Goal: Communication & Community: Participate in discussion

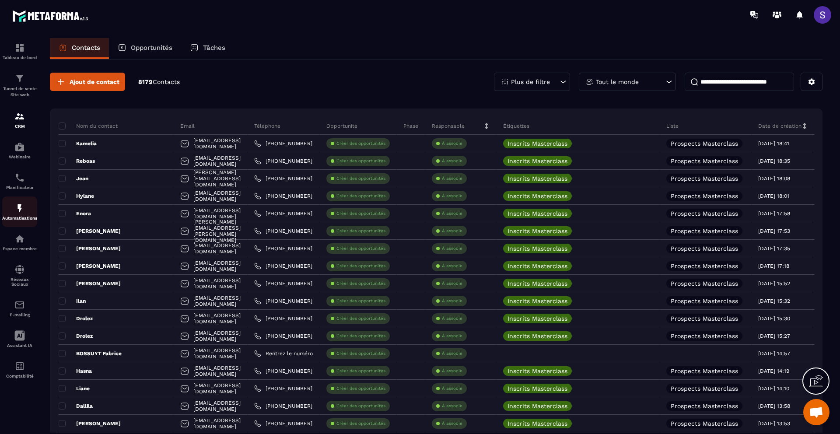
scroll to position [0, 32]
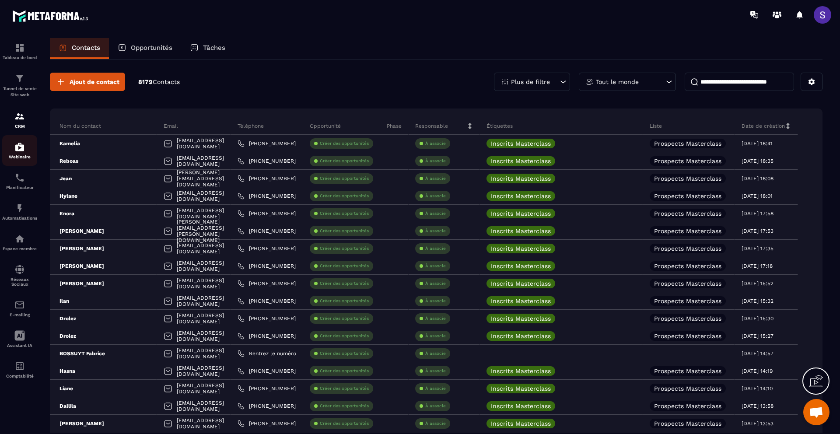
click at [16, 158] on p "Webinaire" at bounding box center [19, 156] width 35 height 5
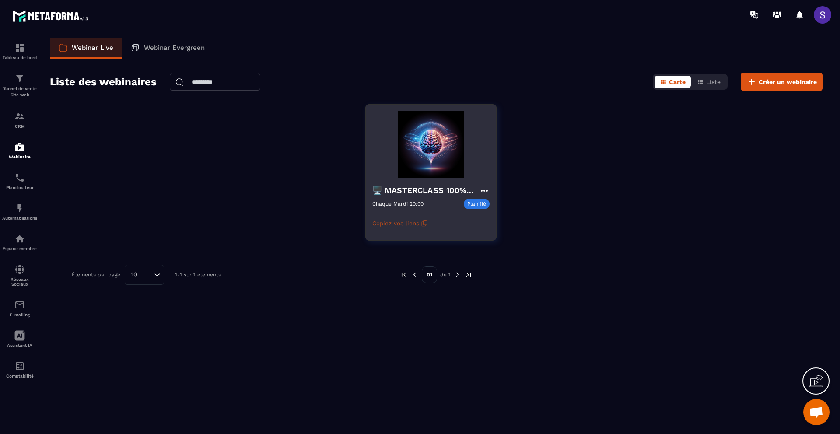
click at [416, 225] on button "Copiez vos liens" at bounding box center [400, 223] width 56 height 14
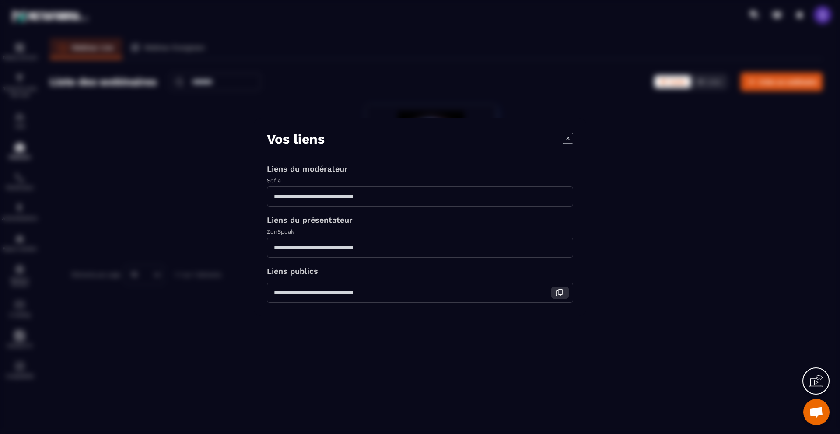
click at [558, 294] on icon "Modal window" at bounding box center [560, 292] width 4 height 5
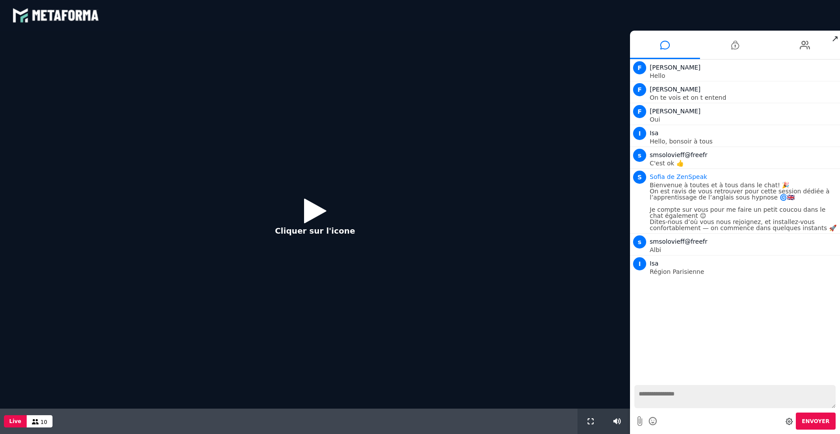
click at [311, 219] on icon at bounding box center [315, 211] width 22 height 28
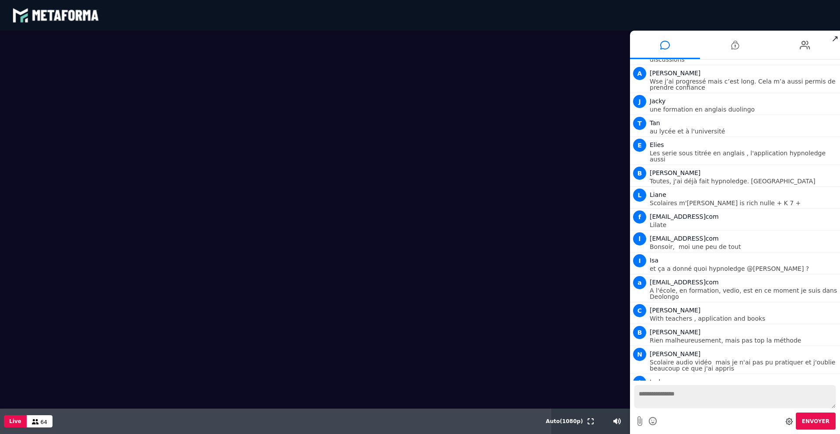
scroll to position [4450, 0]
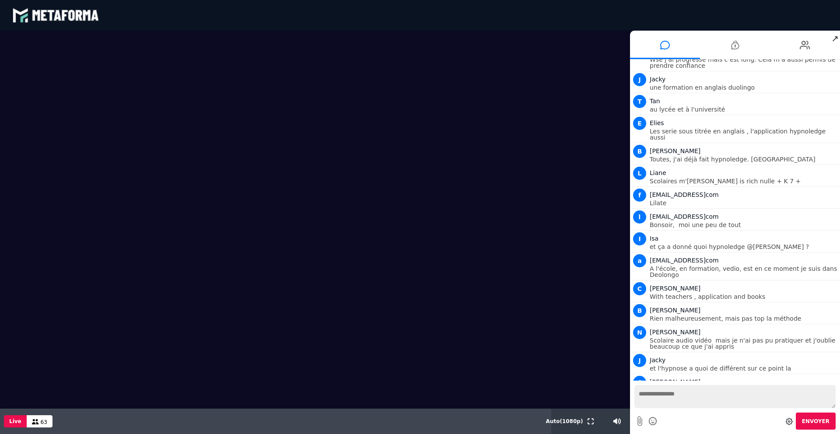
click at [681, 397] on textarea at bounding box center [735, 396] width 201 height 23
type textarea "*"
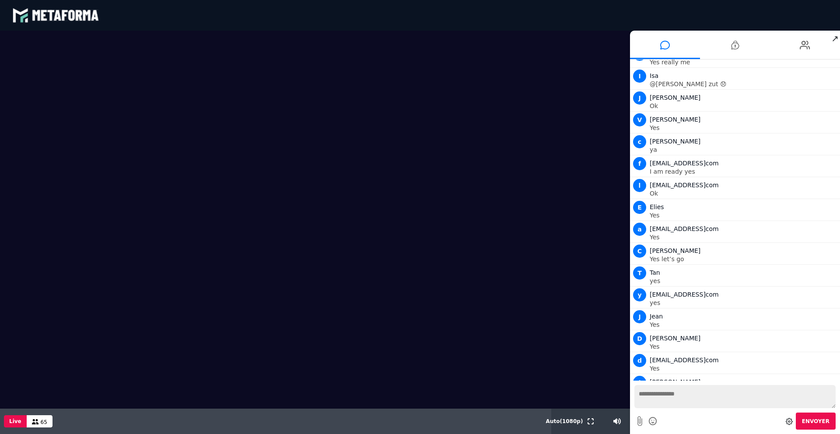
scroll to position [4800, 0]
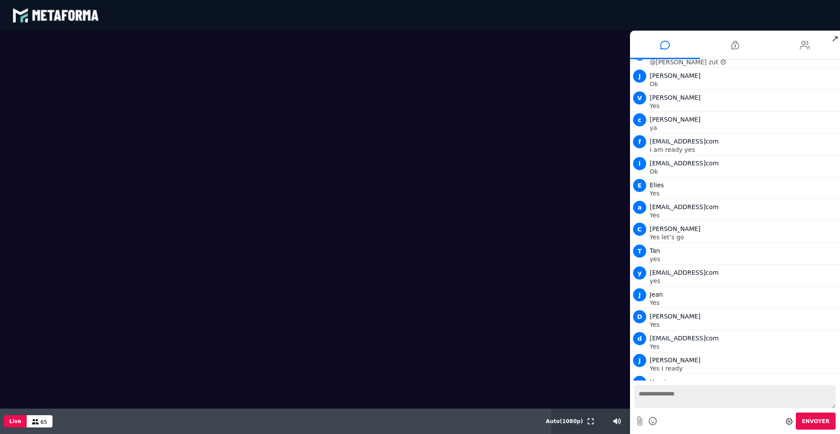
click at [806, 49] on icon at bounding box center [805, 45] width 11 height 22
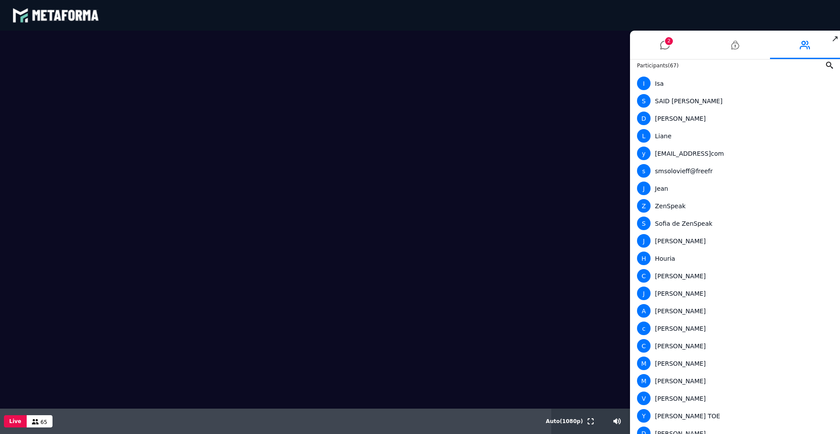
scroll to position [0, 0]
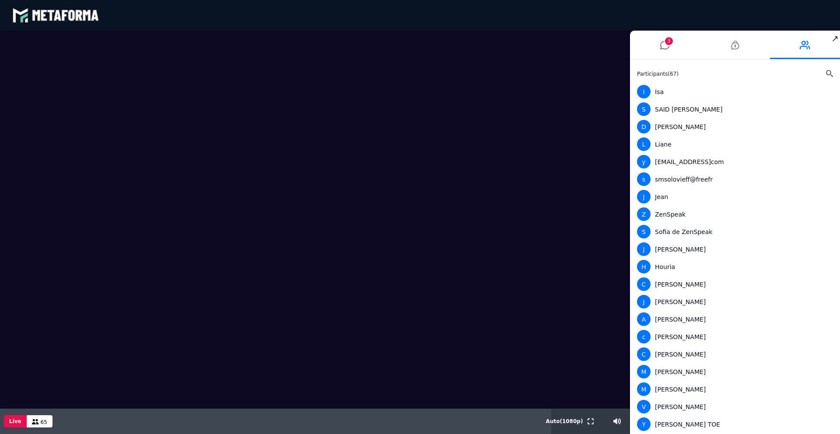
click at [829, 71] on icon at bounding box center [829, 73] width 7 height 7
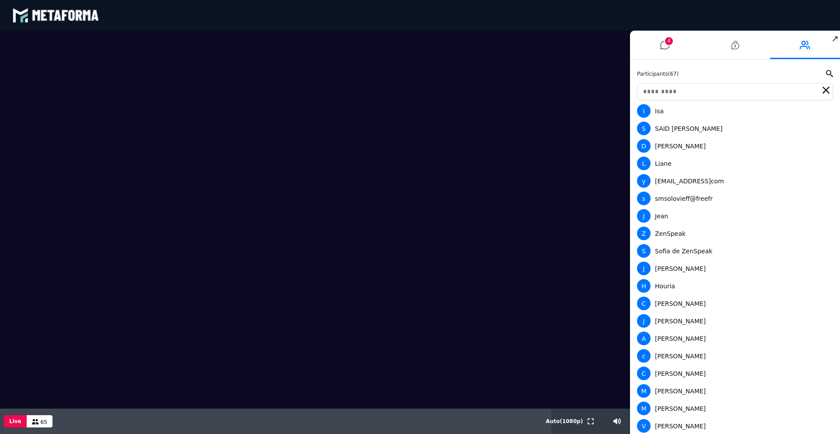
click at [741, 91] on input "text" at bounding box center [735, 91] width 196 height 17
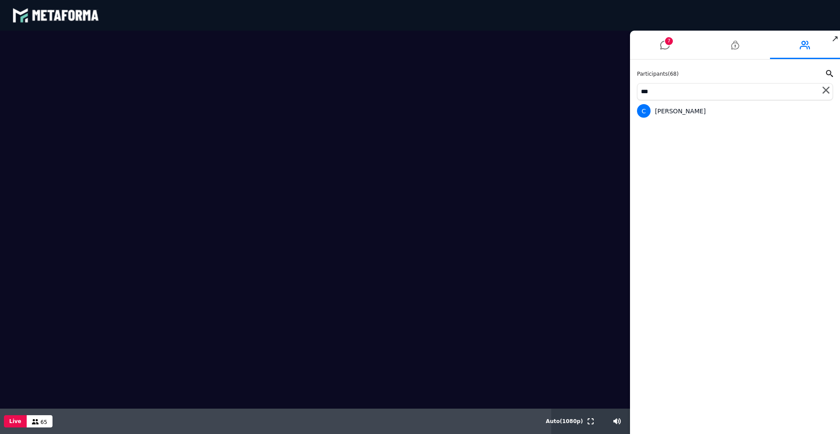
type input "***"
click at [827, 93] on icon at bounding box center [826, 90] width 7 height 7
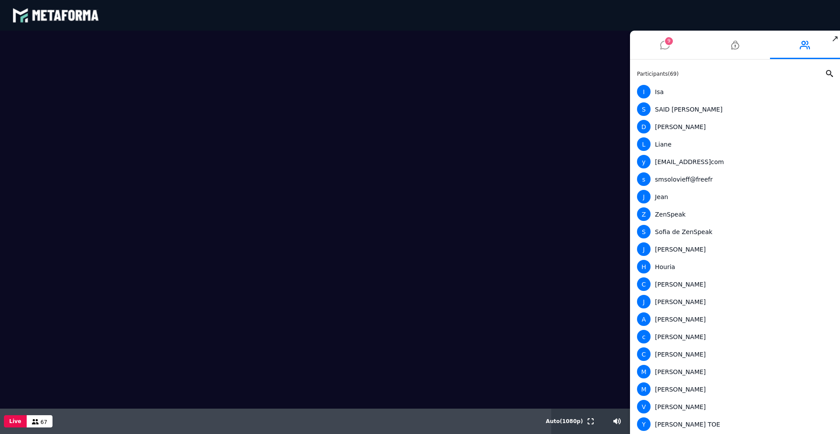
click at [668, 51] on icon at bounding box center [665, 45] width 10 height 22
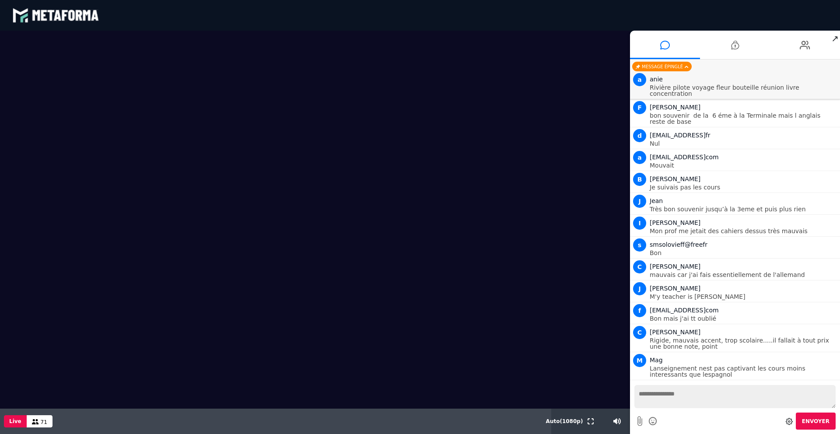
scroll to position [6700, 0]
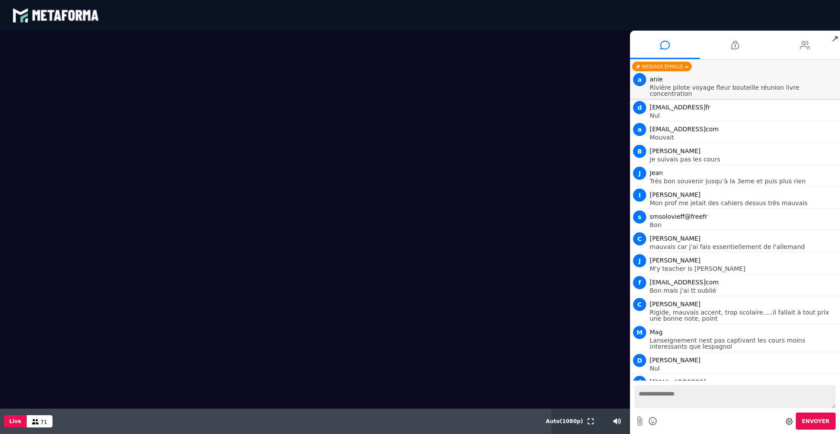
click at [802, 50] on icon at bounding box center [805, 45] width 11 height 22
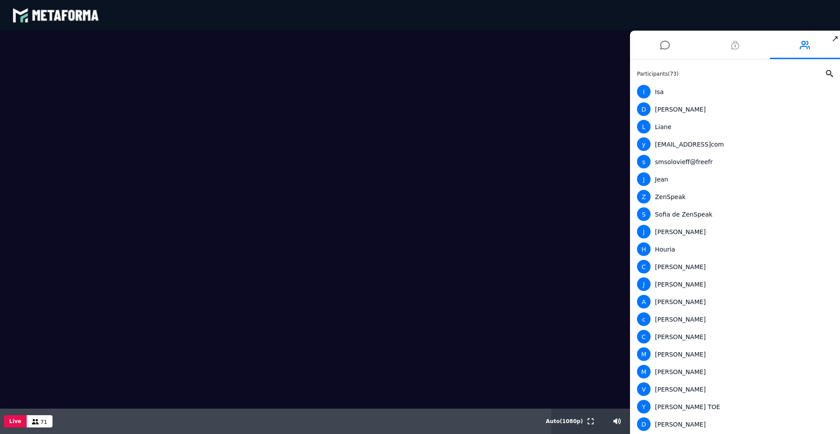
click at [752, 44] on li at bounding box center [735, 45] width 70 height 28
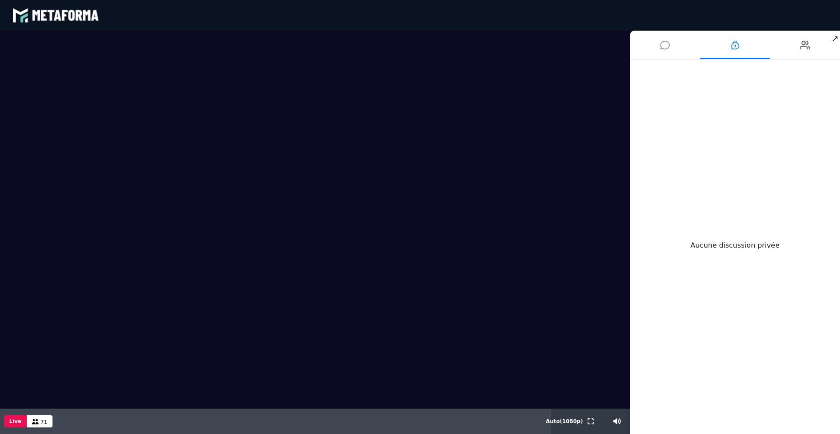
click at [659, 55] on li at bounding box center [665, 45] width 70 height 28
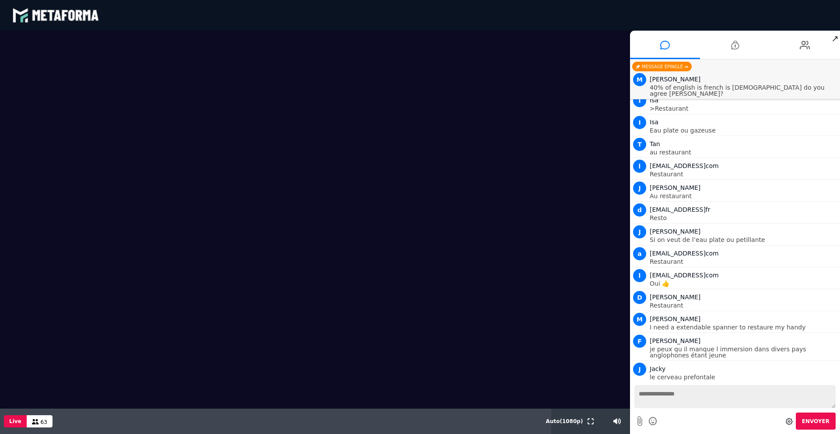
scroll to position [7818, 0]
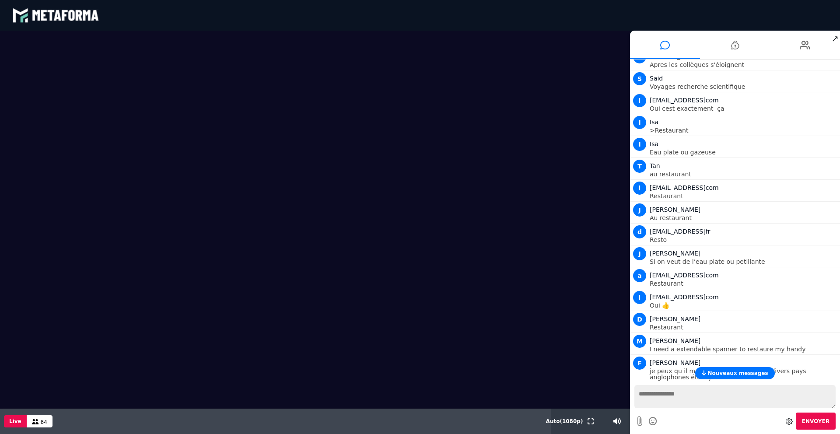
click at [744, 372] on span "Nouveaux messages" at bounding box center [738, 373] width 60 height 6
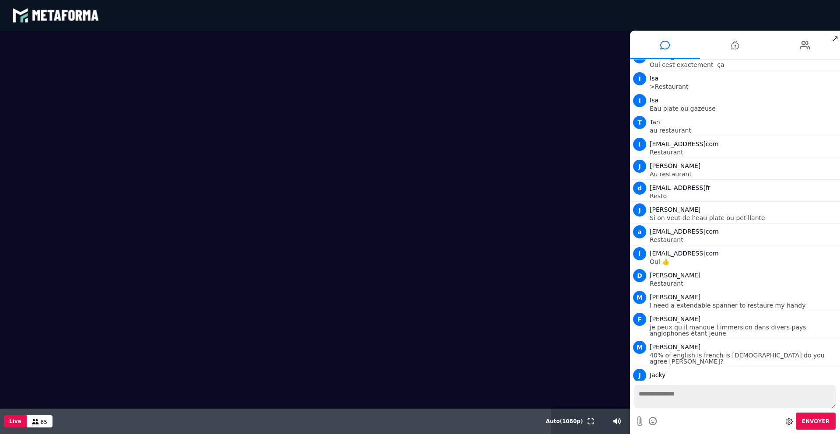
scroll to position [7883, 0]
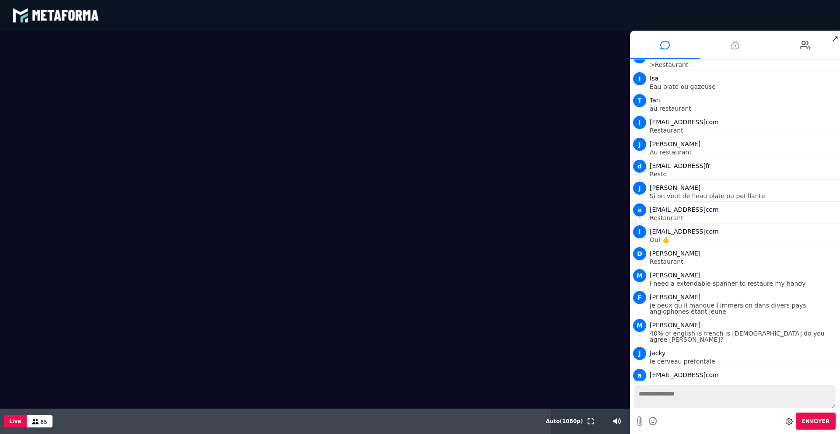
click at [732, 52] on icon at bounding box center [735, 45] width 8 height 22
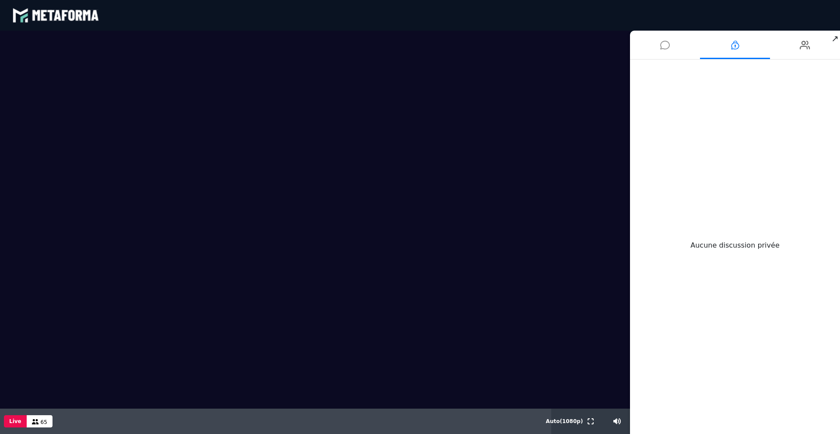
click at [659, 42] on li at bounding box center [665, 45] width 70 height 28
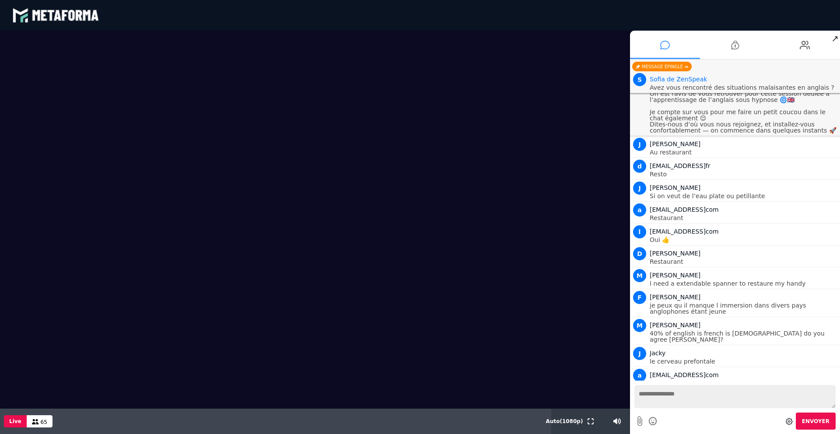
scroll to position [7753, 0]
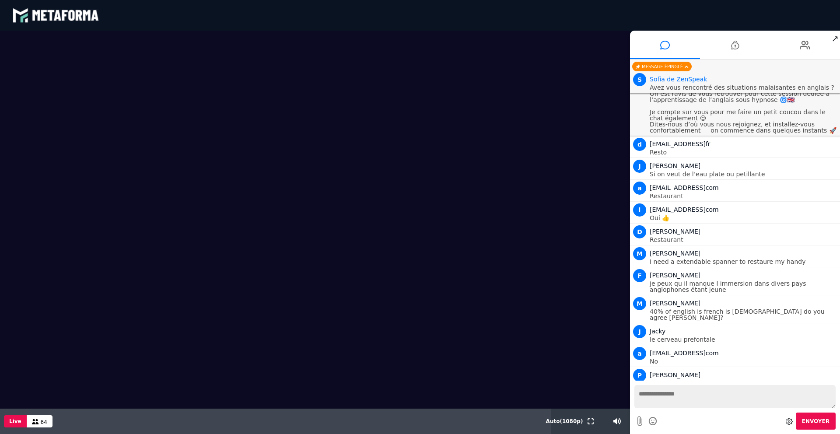
click at [704, 395] on textarea at bounding box center [735, 396] width 201 height 23
click at [588, 296] on video at bounding box center [315, 220] width 630 height 378
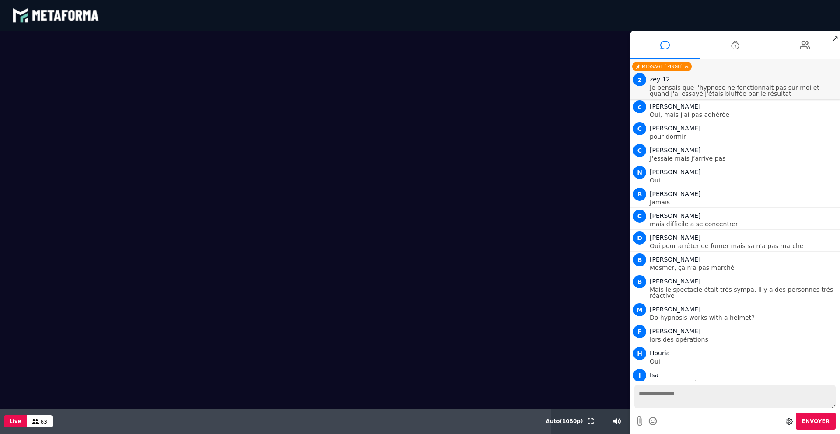
scroll to position [9355, 0]
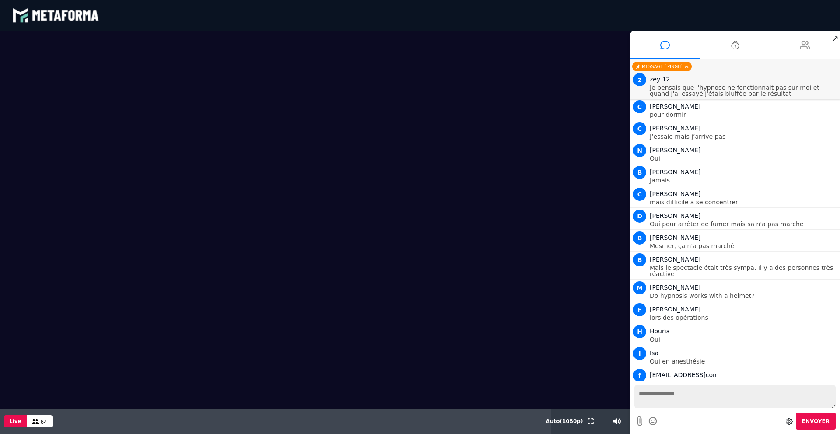
click at [804, 46] on icon at bounding box center [805, 45] width 11 height 22
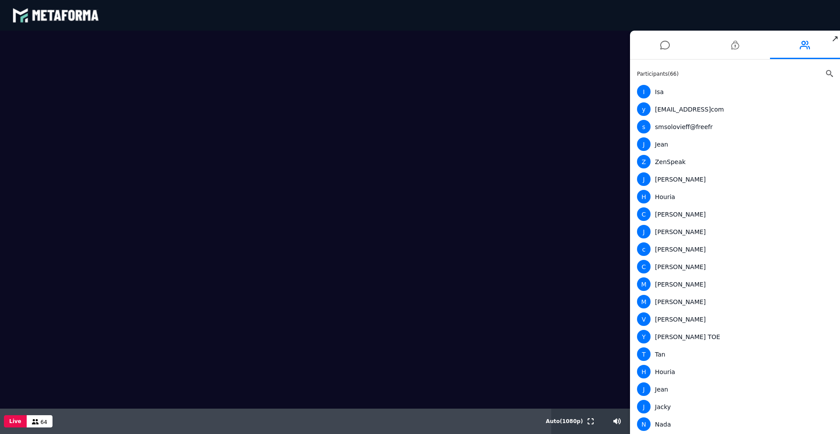
click at [827, 74] on icon at bounding box center [829, 73] width 7 height 7
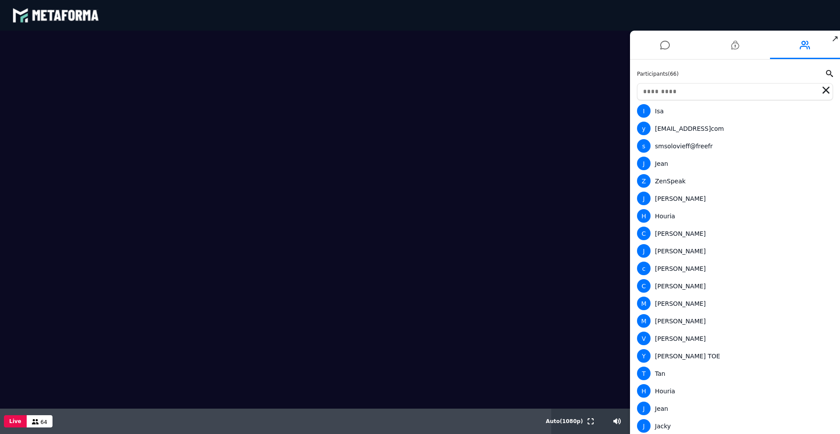
click at [778, 88] on input "text" at bounding box center [735, 91] width 196 height 17
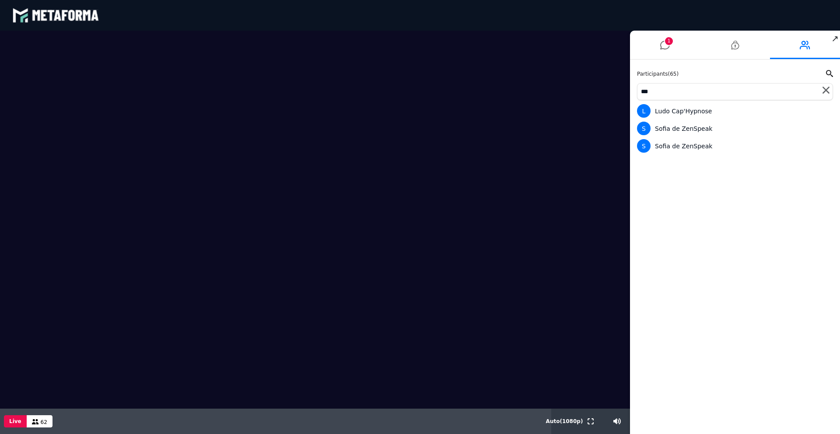
type input "***"
click at [828, 92] on icon at bounding box center [826, 90] width 7 height 7
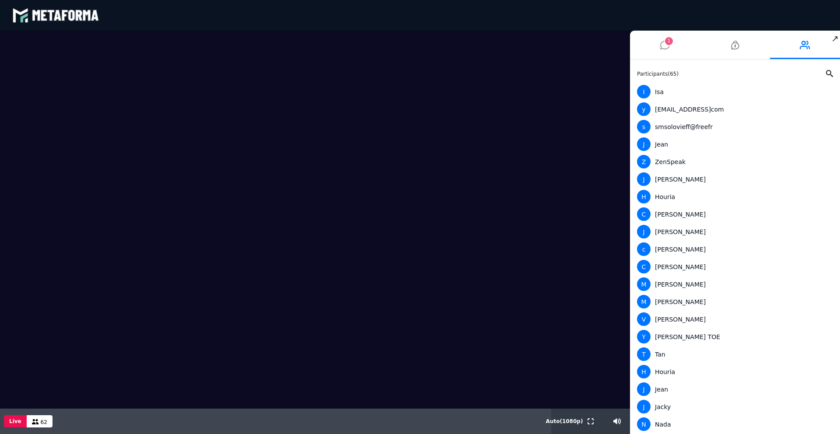
click at [666, 51] on icon at bounding box center [665, 45] width 10 height 22
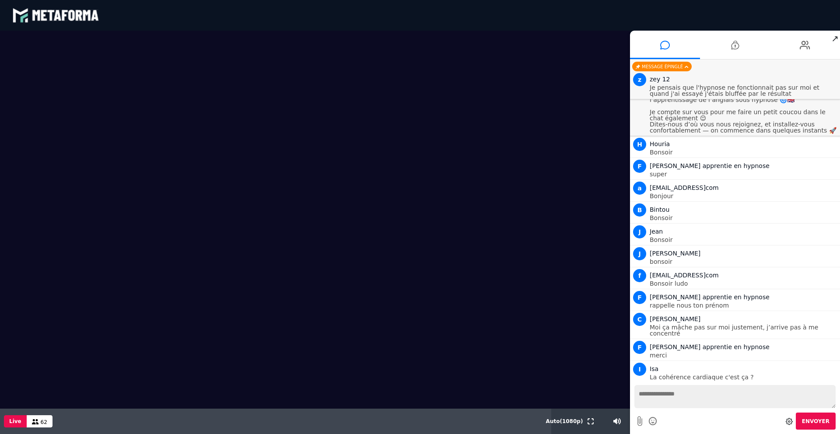
scroll to position [9615, 0]
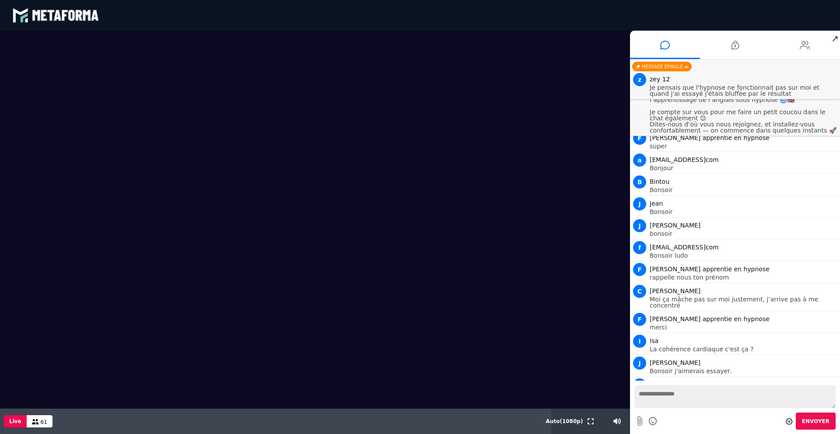
click at [793, 45] on li at bounding box center [805, 45] width 70 height 28
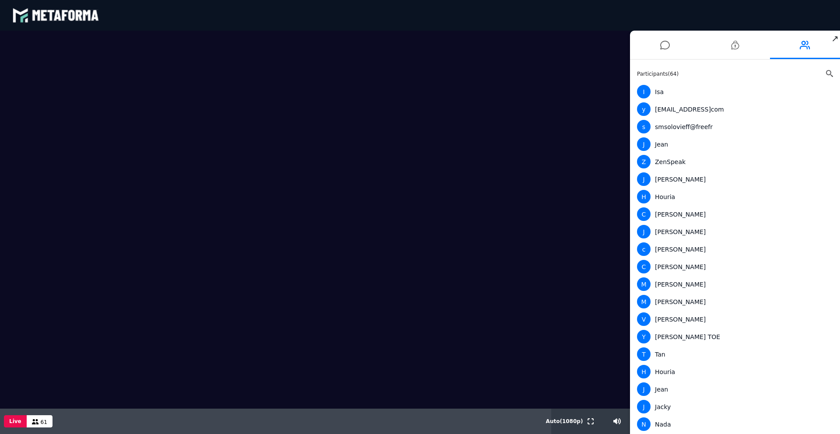
click at [826, 72] on icon at bounding box center [829, 73] width 7 height 7
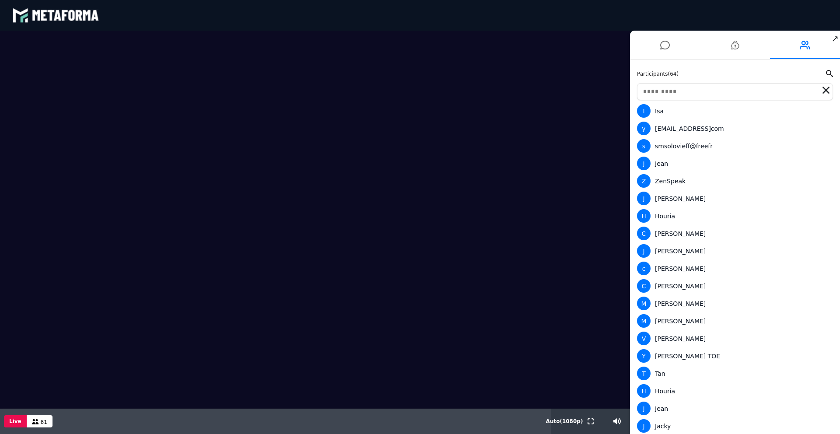
click at [782, 97] on input "text" at bounding box center [735, 91] width 196 height 17
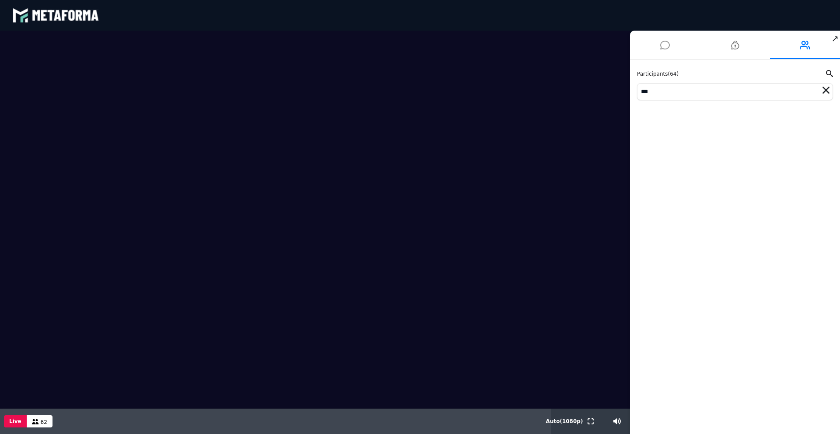
type input "***"
click at [663, 47] on icon at bounding box center [665, 45] width 10 height 22
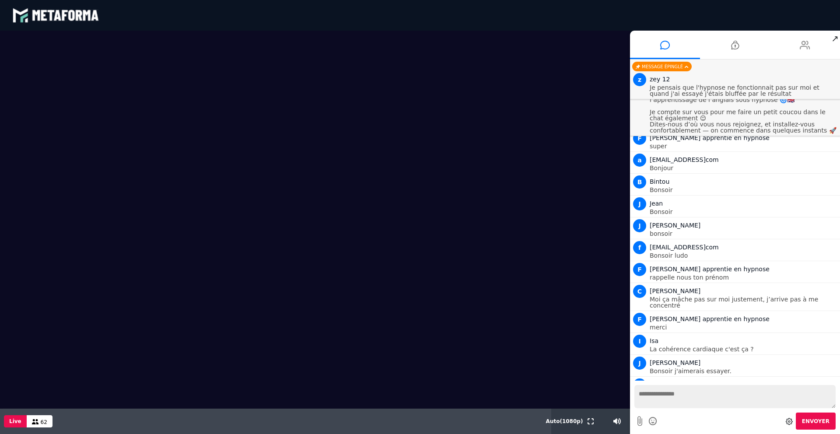
click at [809, 43] on icon at bounding box center [805, 45] width 11 height 22
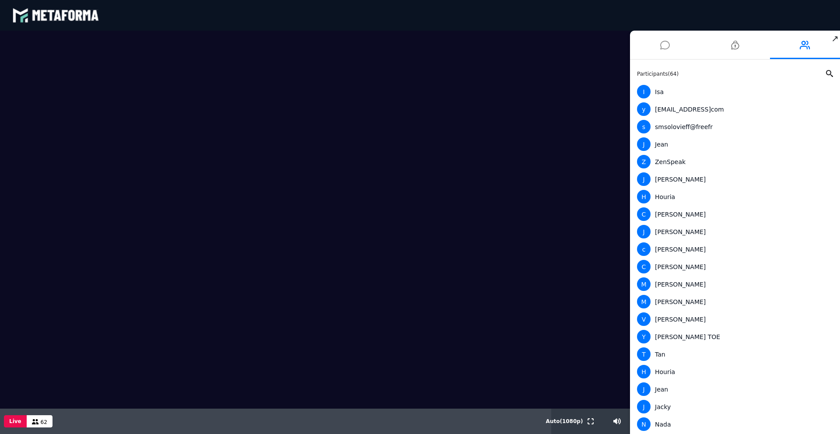
click at [664, 48] on icon at bounding box center [665, 45] width 10 height 22
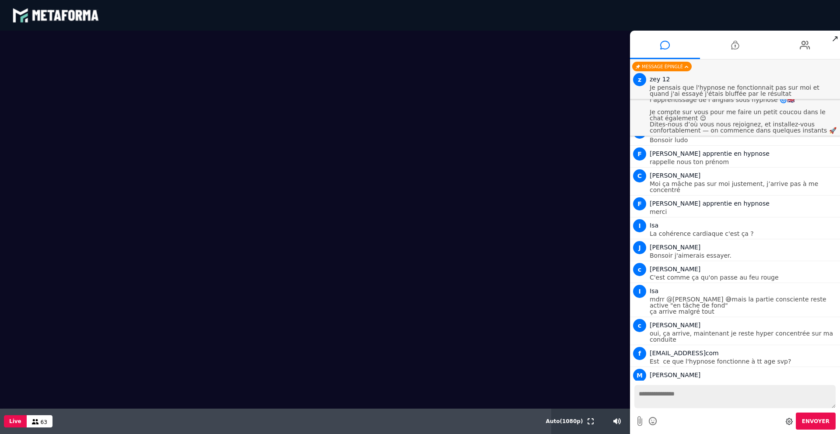
scroll to position [9753, 0]
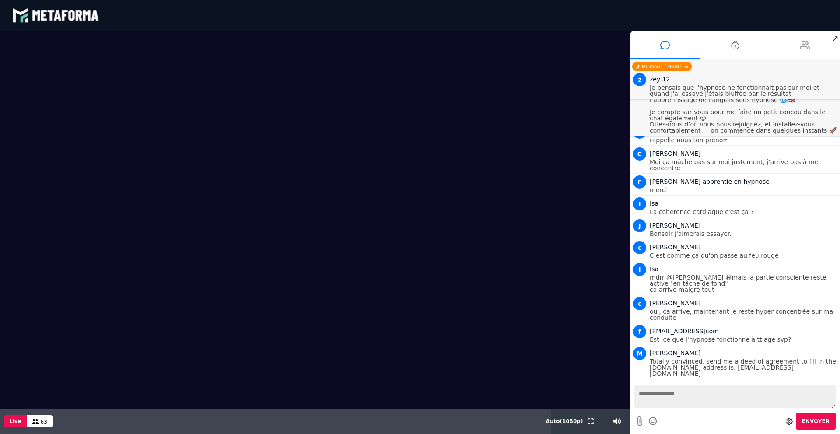
click at [807, 49] on icon at bounding box center [805, 45] width 11 height 22
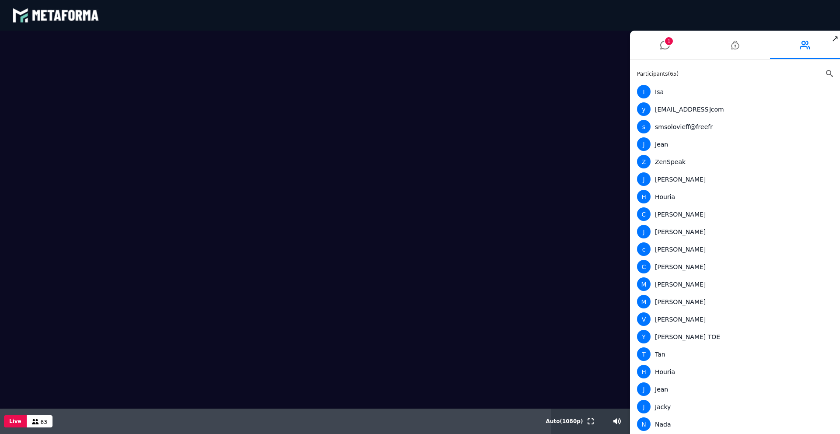
click at [827, 71] on icon at bounding box center [829, 73] width 7 height 7
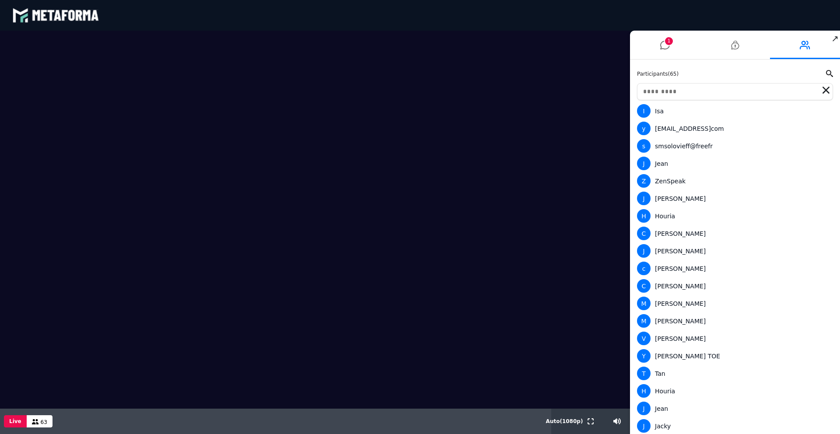
click at [723, 91] on input "text" at bounding box center [735, 91] width 196 height 17
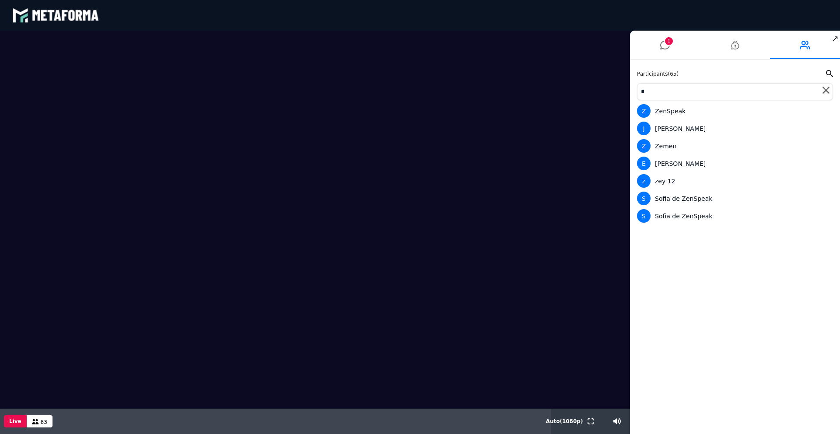
type input "*"
click at [823, 91] on icon at bounding box center [826, 90] width 7 height 7
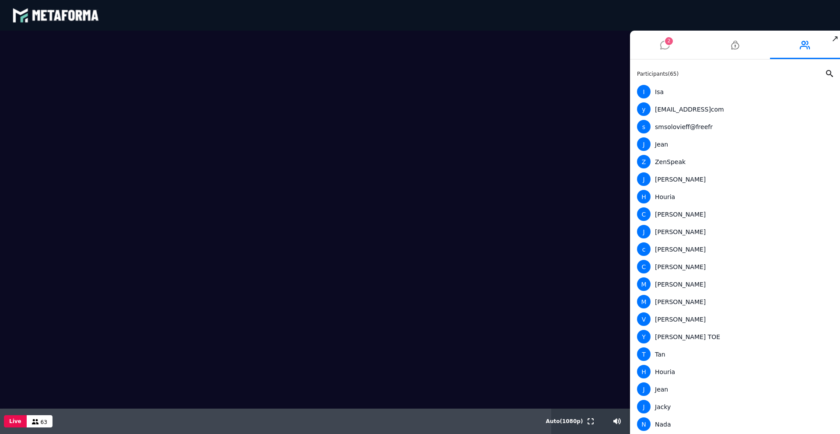
click at [668, 47] on icon at bounding box center [665, 45] width 10 height 22
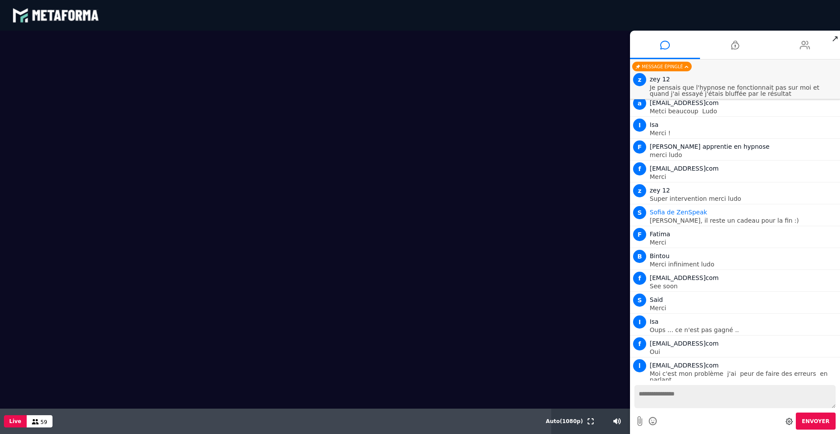
scroll to position [10261, 0]
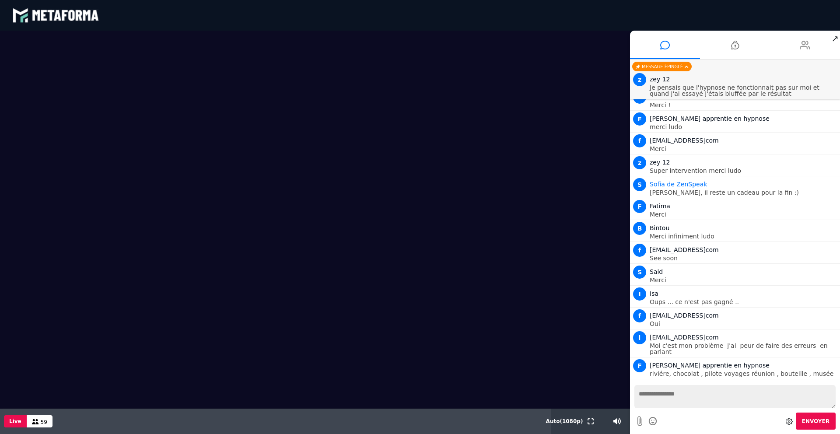
click at [805, 47] on icon at bounding box center [805, 45] width 11 height 22
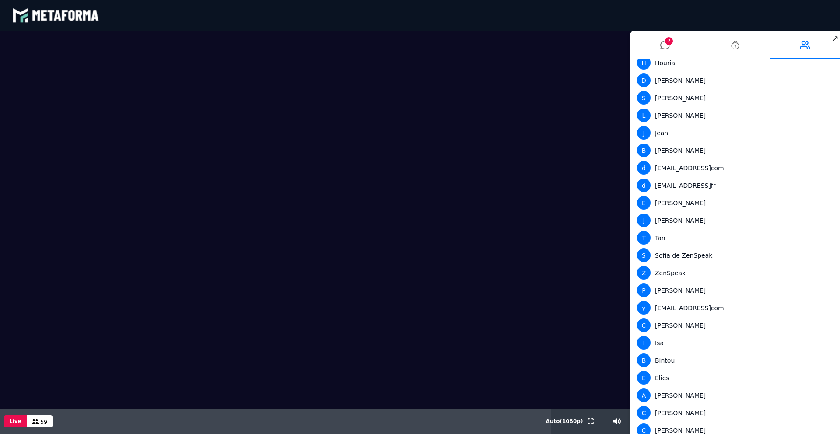
scroll to position [710, 0]
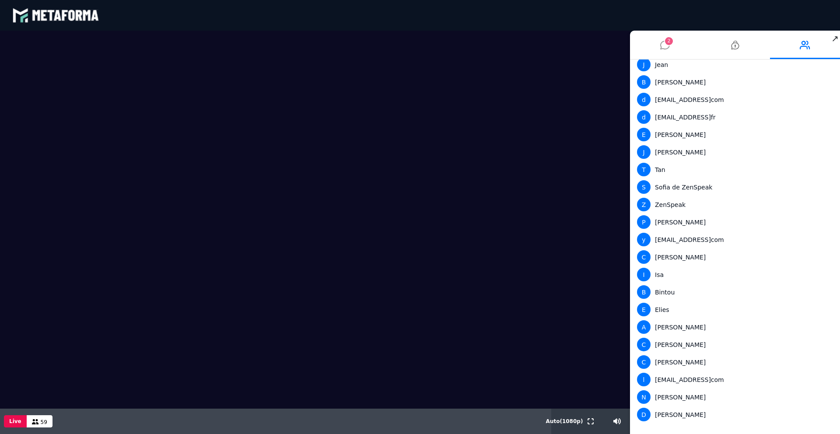
click at [673, 48] on li "2" at bounding box center [665, 45] width 70 height 28
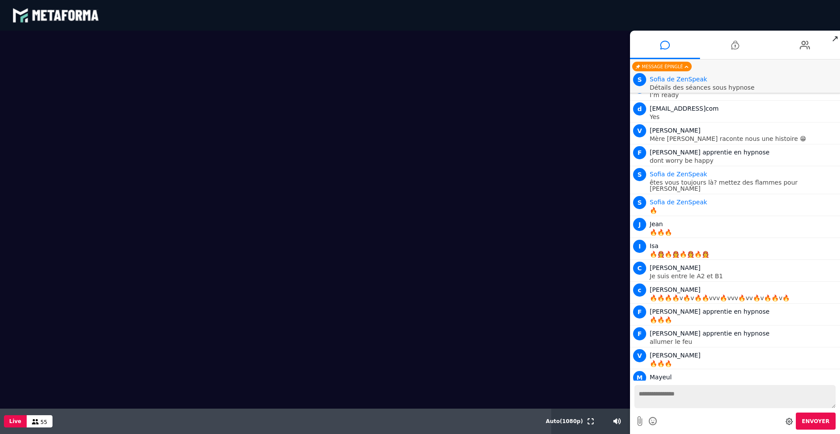
scroll to position [11649, 0]
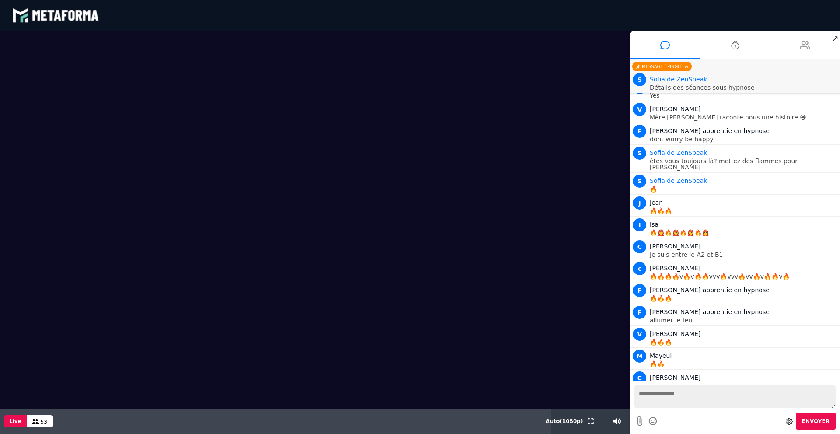
click at [804, 43] on icon at bounding box center [805, 45] width 11 height 22
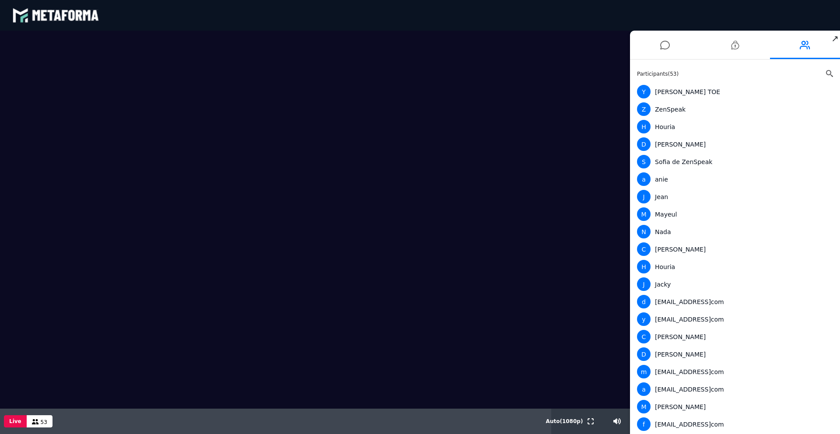
click at [826, 75] on icon at bounding box center [829, 73] width 7 height 7
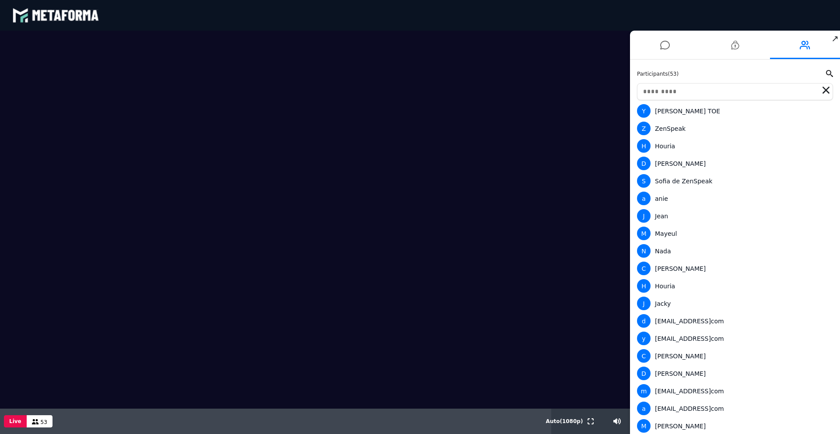
click at [758, 91] on input "text" at bounding box center [735, 91] width 196 height 17
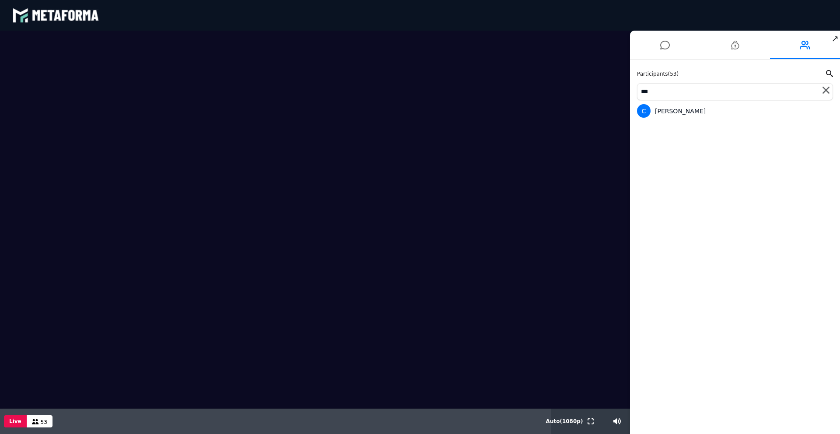
type input "***"
click at [824, 91] on icon at bounding box center [826, 90] width 7 height 7
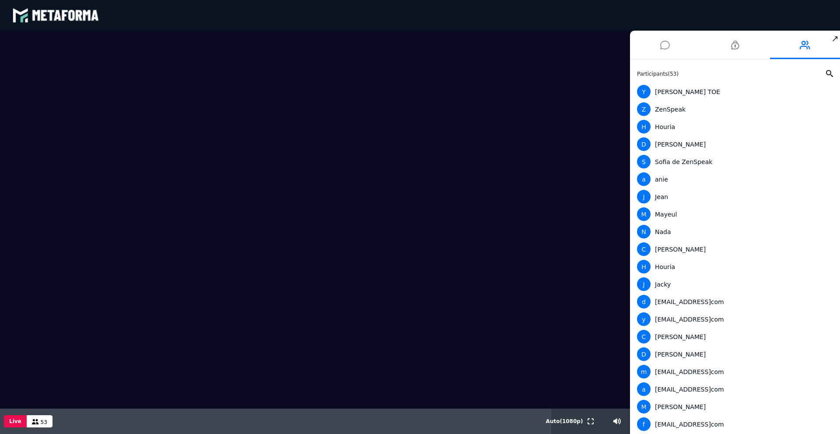
click at [660, 47] on icon at bounding box center [665, 45] width 10 height 22
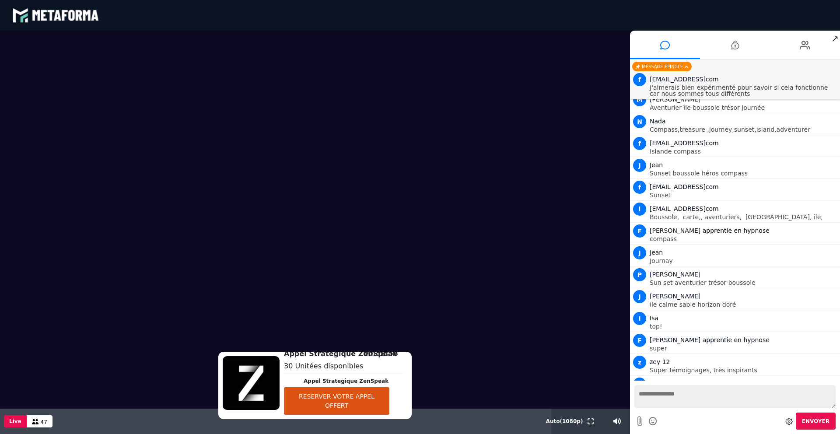
scroll to position [12511, 0]
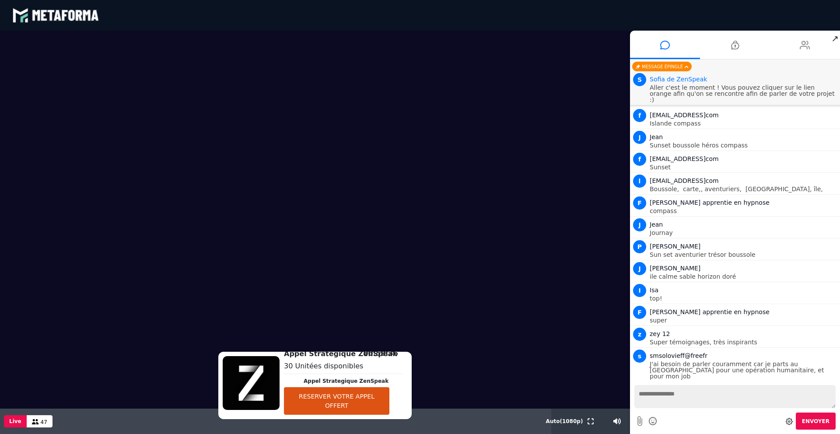
click at [807, 42] on icon at bounding box center [805, 45] width 11 height 22
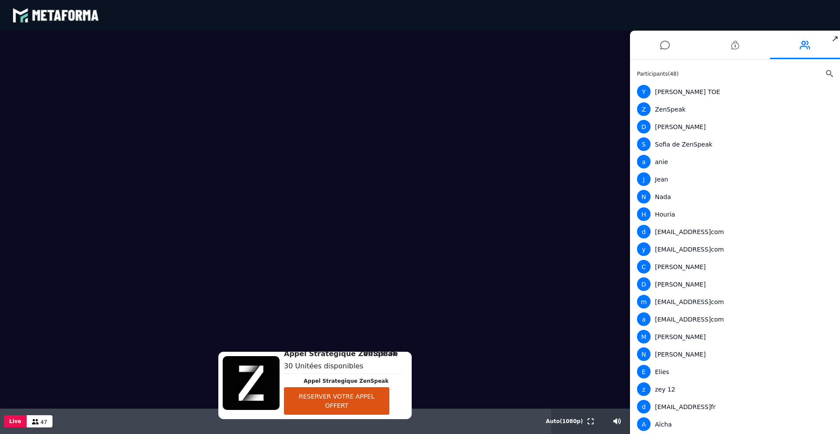
click at [826, 72] on icon at bounding box center [829, 73] width 7 height 7
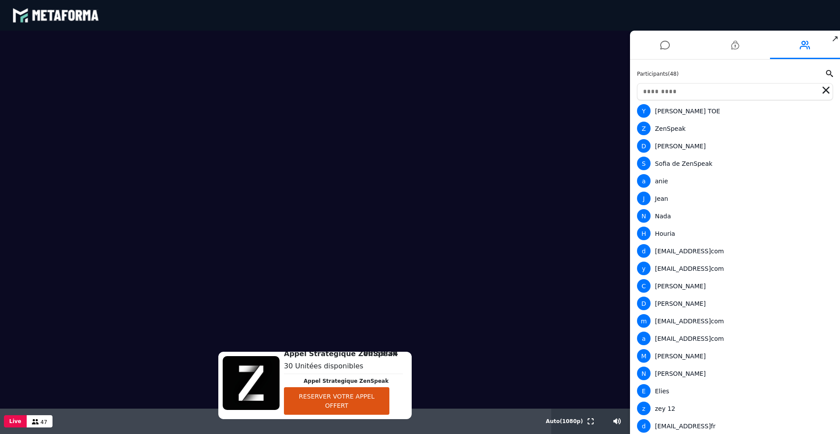
click at [723, 91] on input "text" at bounding box center [735, 91] width 196 height 17
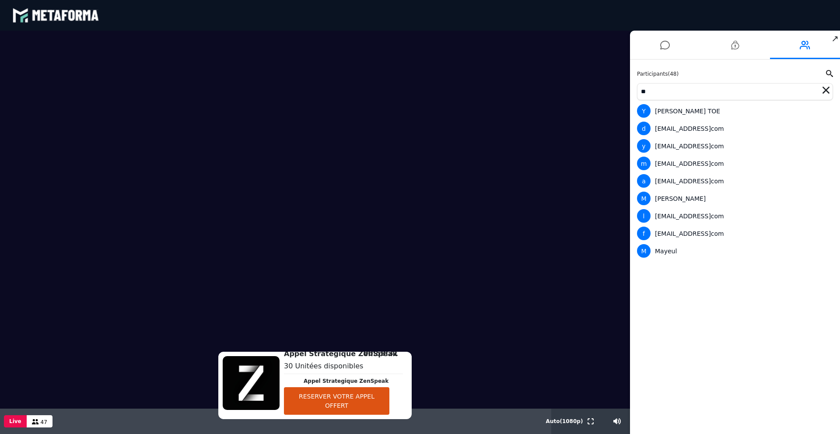
type input "*"
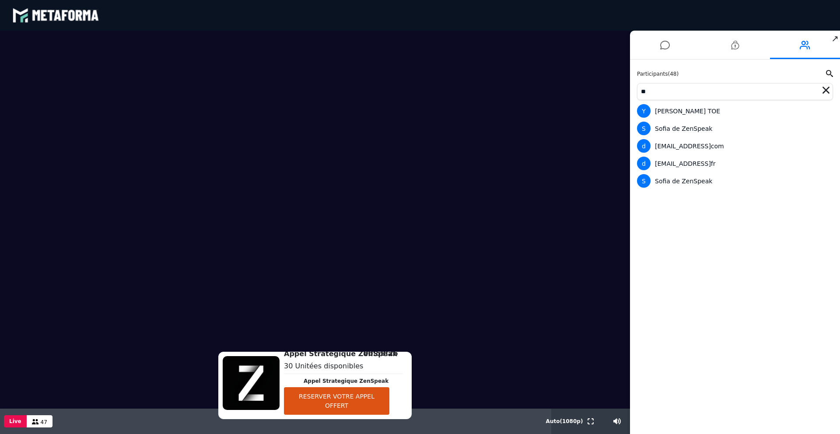
type input "*"
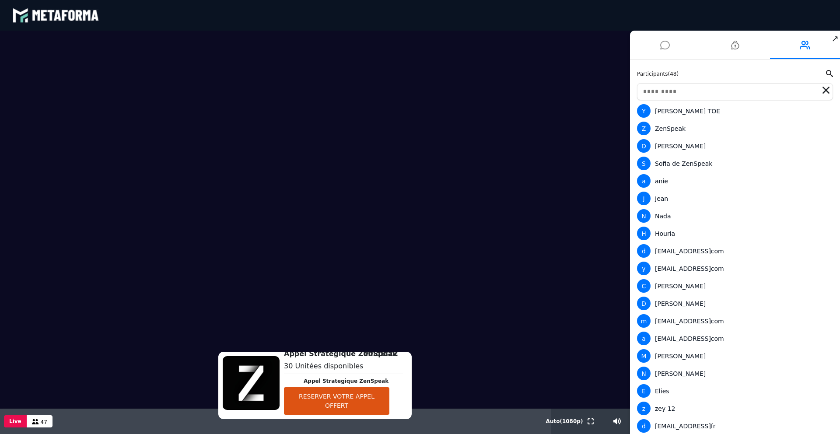
click at [661, 49] on icon at bounding box center [665, 45] width 10 height 22
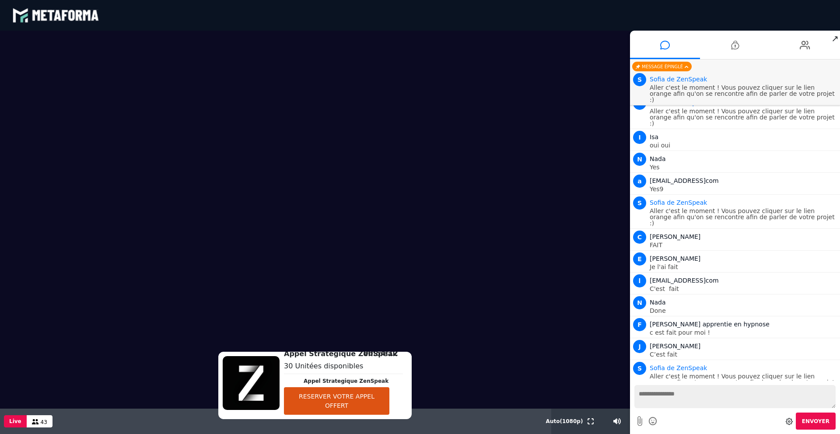
scroll to position [12870, 0]
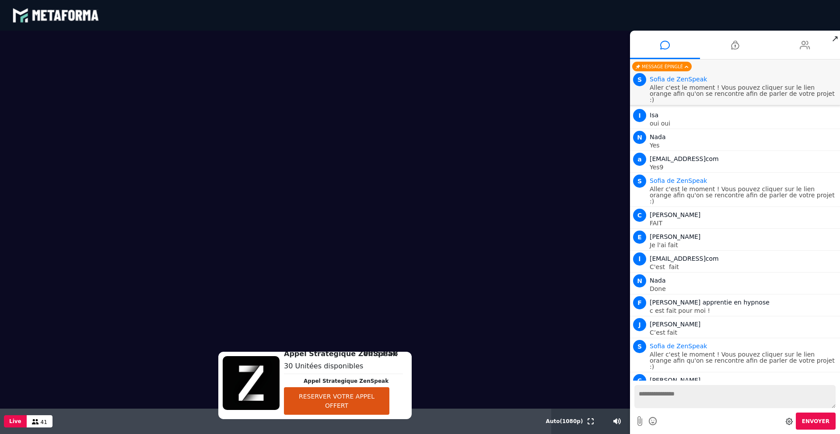
click at [804, 50] on icon at bounding box center [805, 45] width 11 height 22
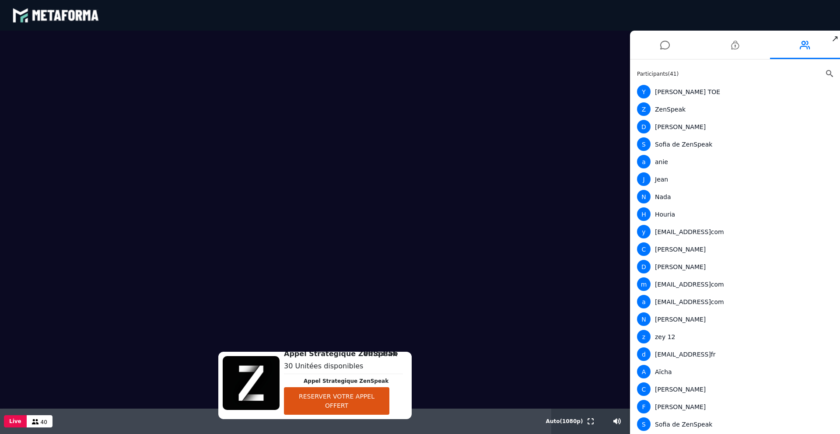
click at [828, 74] on icon at bounding box center [829, 73] width 7 height 7
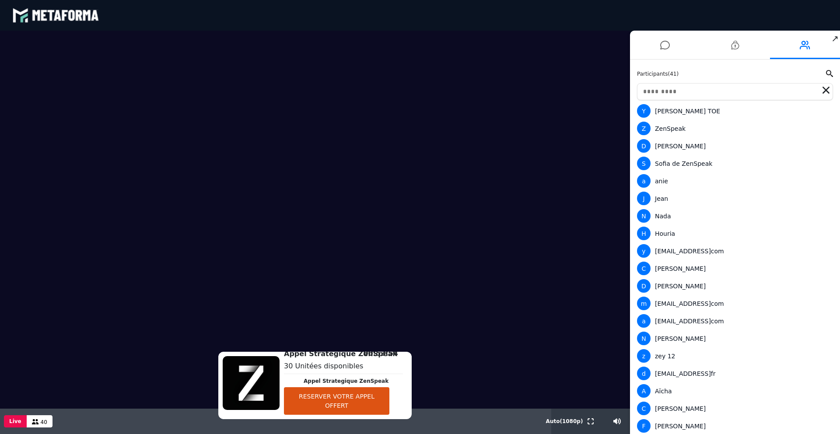
click at [770, 93] on input "text" at bounding box center [735, 91] width 196 height 17
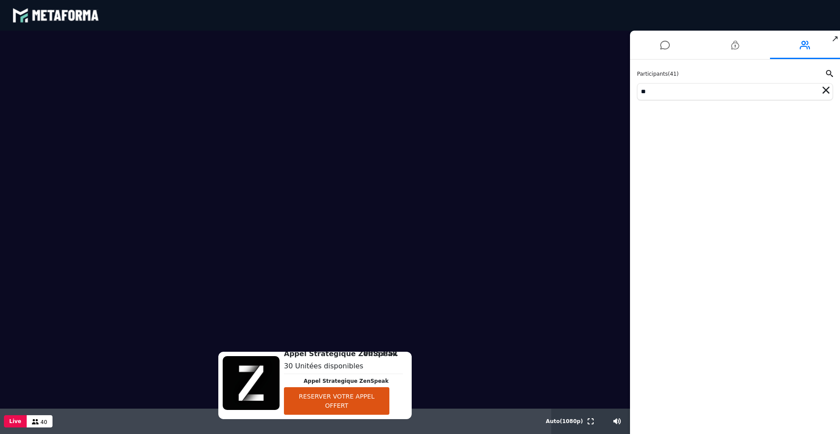
type input "*"
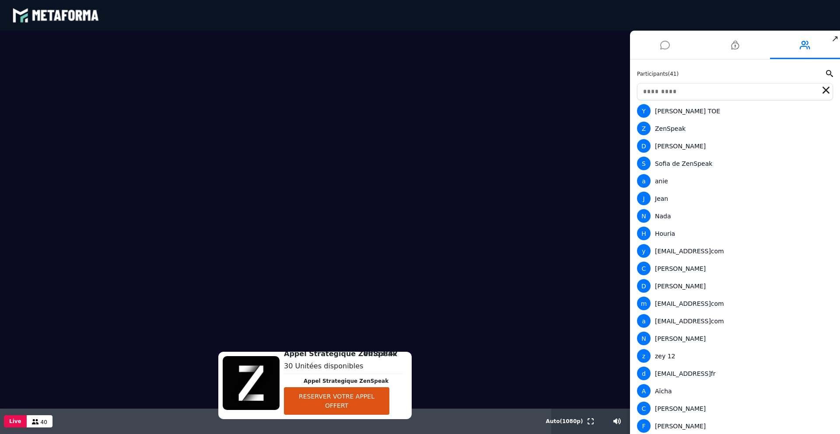
click at [661, 47] on icon at bounding box center [665, 45] width 10 height 22
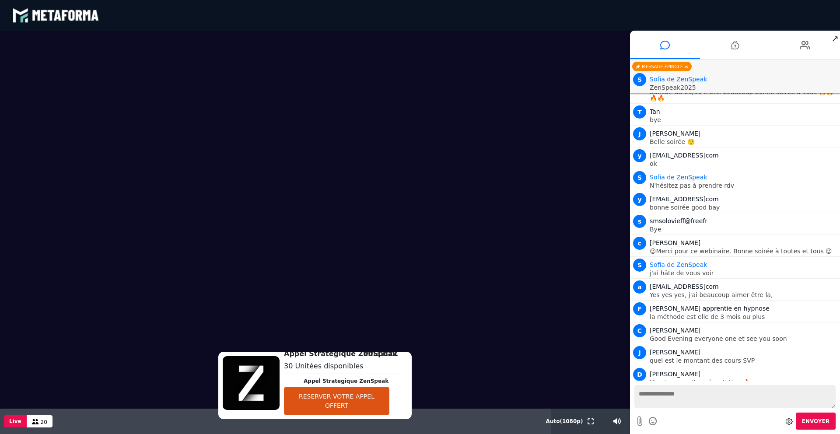
scroll to position [15200, 0]
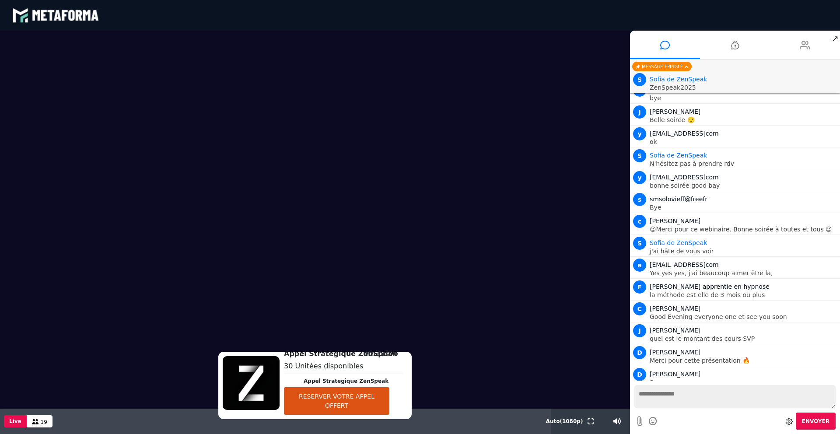
click at [808, 46] on icon at bounding box center [805, 45] width 11 height 22
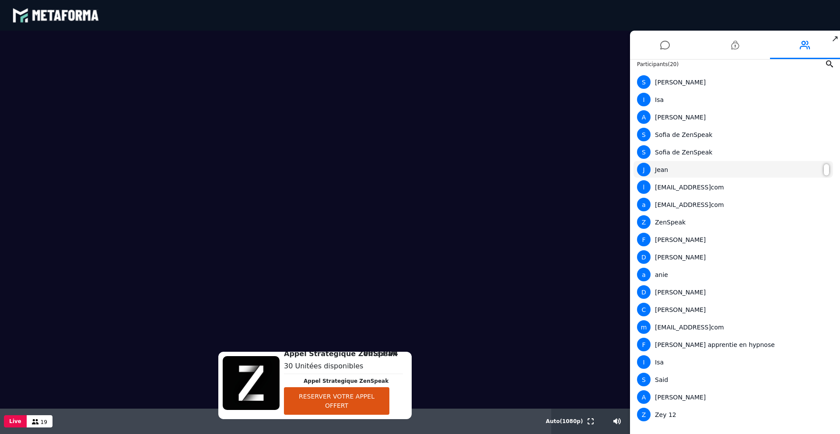
scroll to position [0, 0]
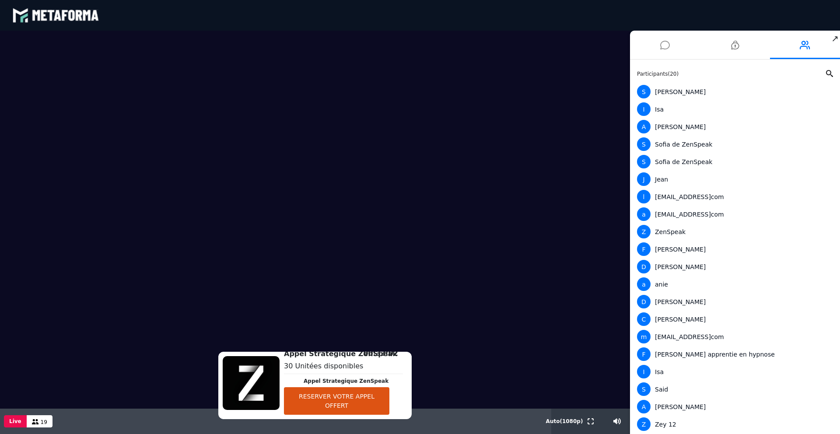
click at [664, 46] on icon at bounding box center [665, 45] width 10 height 22
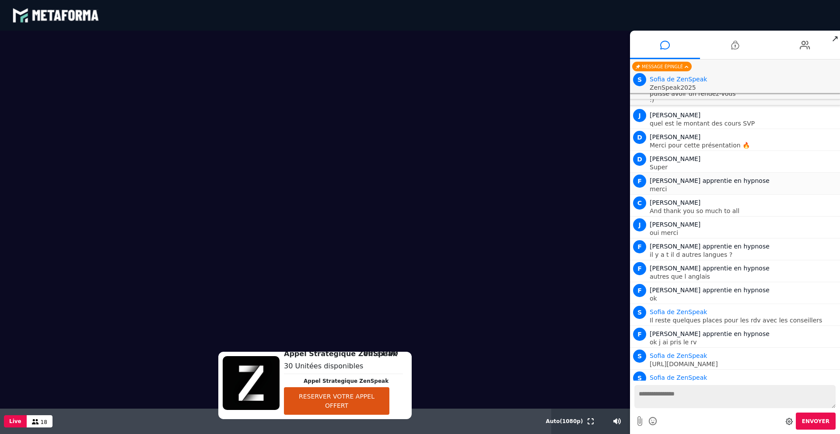
scroll to position [15303, 0]
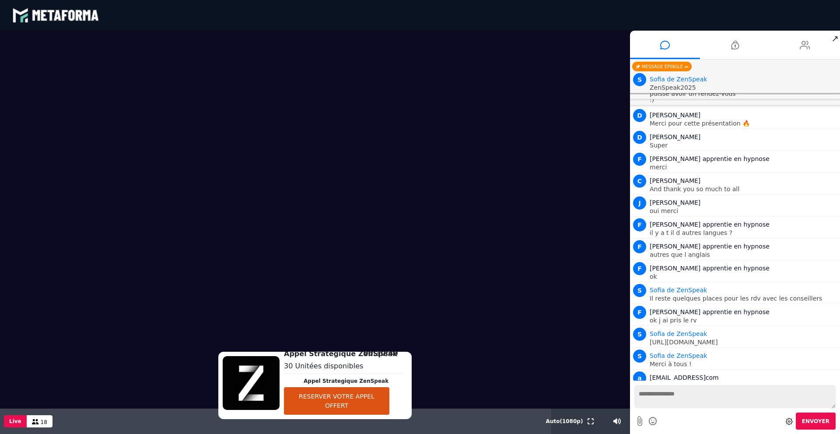
click at [808, 52] on icon at bounding box center [805, 45] width 11 height 22
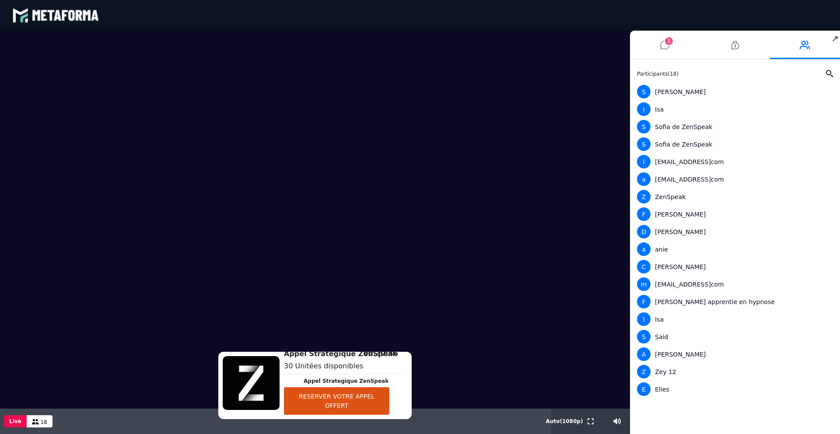
click at [664, 47] on icon at bounding box center [665, 45] width 10 height 22
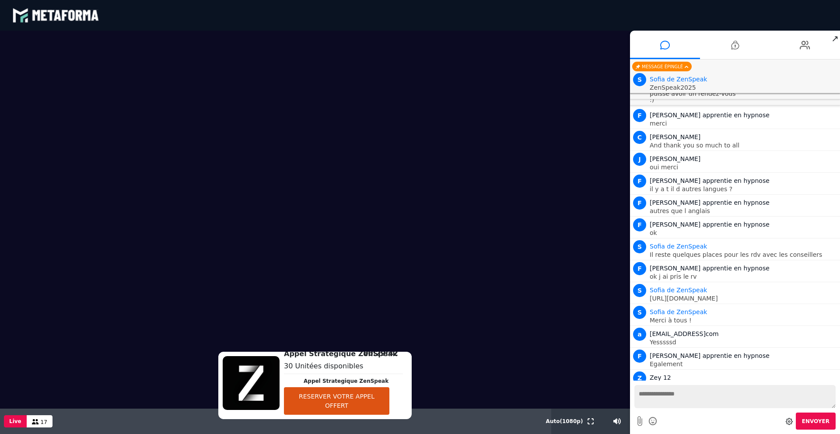
scroll to position [15369, 0]
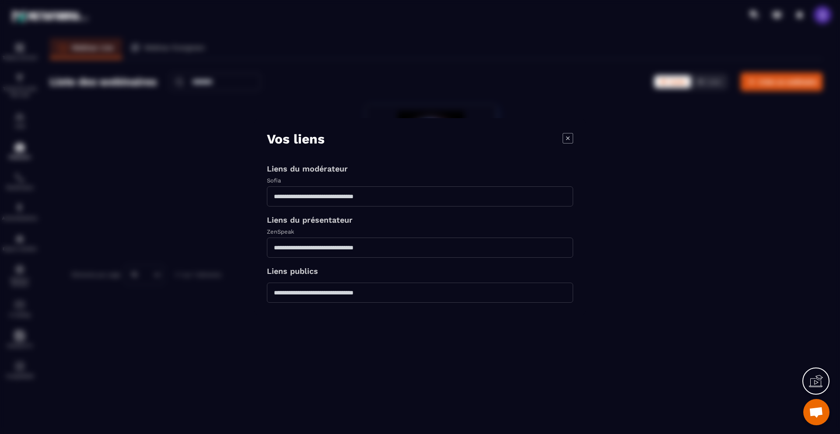
click at [191, 98] on div "Modal window" at bounding box center [420, 217] width 840 height 434
click at [562, 136] on div "Vos liens" at bounding box center [420, 138] width 306 height 15
click at [565, 137] on icon "Modal window" at bounding box center [568, 138] width 11 height 11
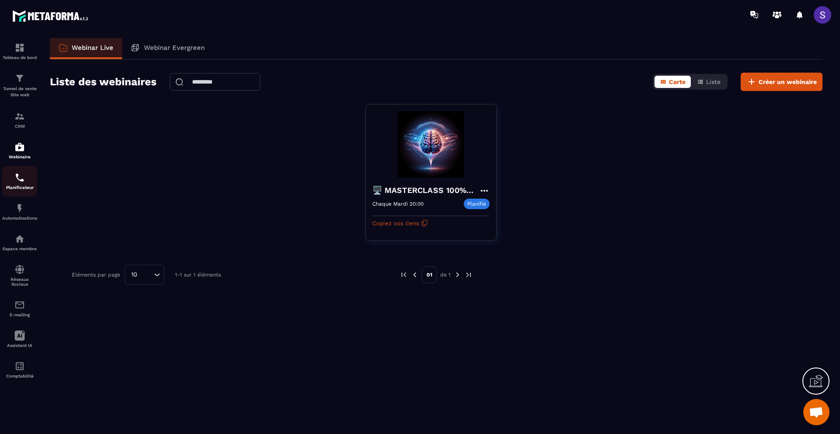
click at [18, 193] on link "Planificateur" at bounding box center [19, 181] width 35 height 31
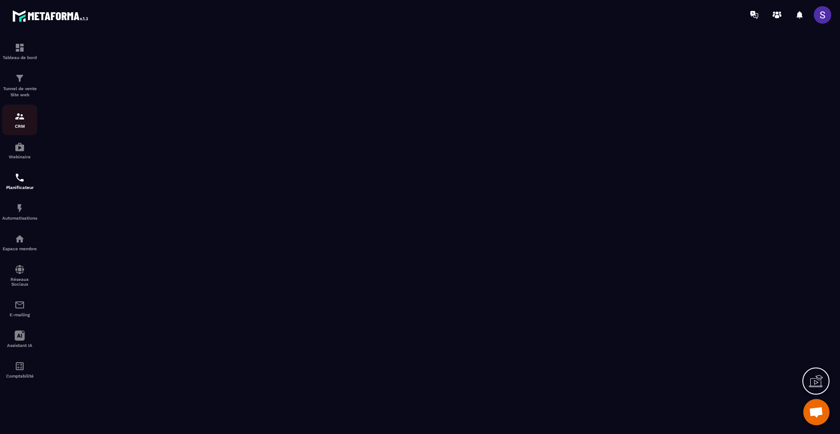
click at [21, 123] on div "CRM" at bounding box center [19, 120] width 35 height 18
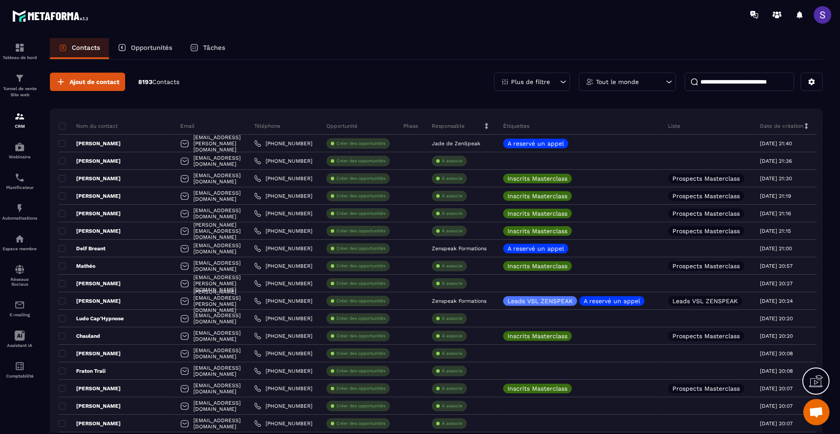
click at [210, 49] on p "Tâches" at bounding box center [214, 48] width 22 height 8
